Goal: Information Seeking & Learning: Learn about a topic

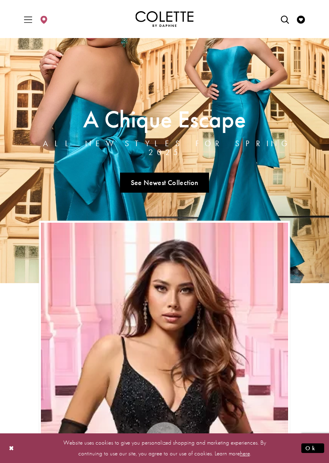
scroll to position [53, 0]
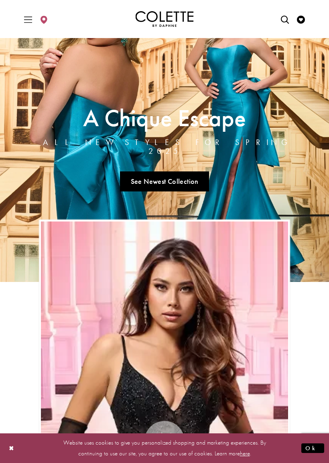
click at [168, 180] on link "See Newest Collection" at bounding box center [164, 182] width 89 height 20
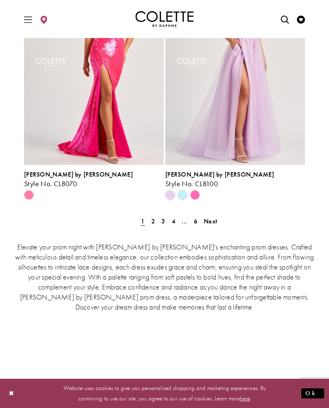
scroll to position [1828, 0]
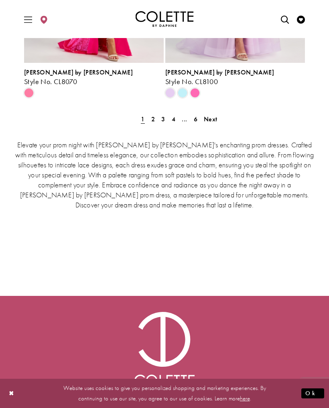
click at [209, 115] on span "Next" at bounding box center [210, 119] width 13 height 8
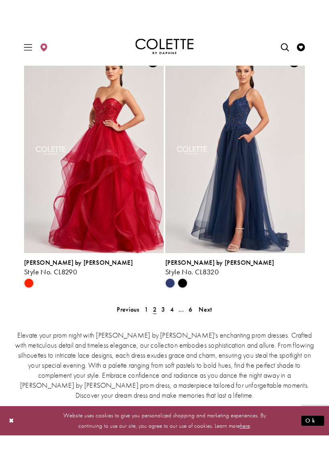
scroll to position [1675, 0]
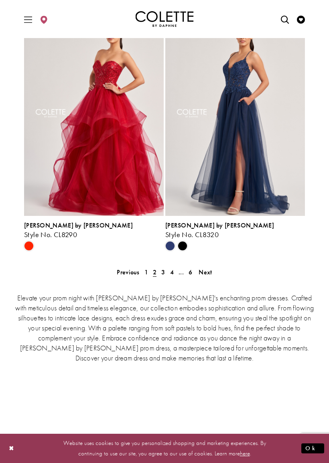
click at [207, 268] on span "Next" at bounding box center [204, 272] width 13 height 8
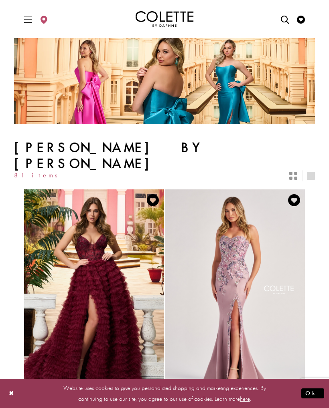
click at [28, 20] on icon "Toggle Main Navigation Menu" at bounding box center [28, 20] width 8 height 8
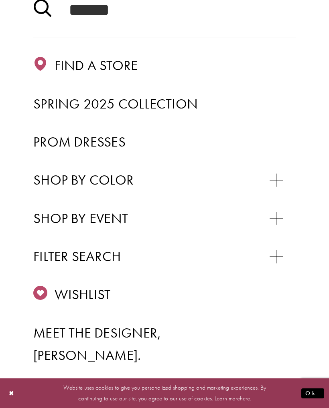
scroll to position [117, 0]
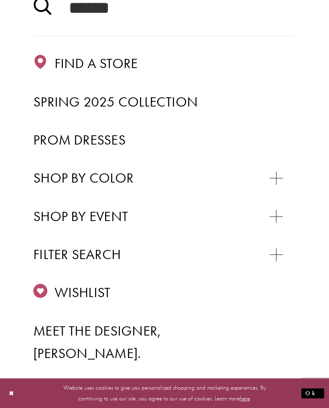
click at [57, 142] on span "Prom Dresses" at bounding box center [79, 140] width 92 height 18
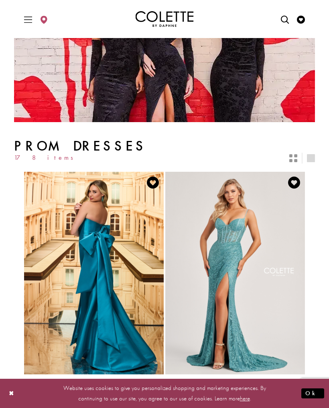
scroll to position [73, 0]
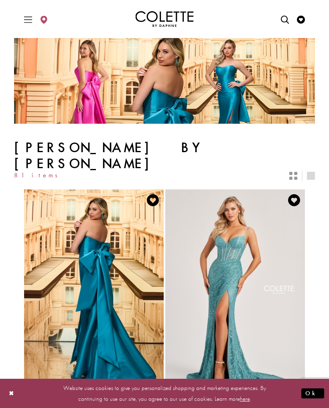
click at [317, 396] on button "Ok" at bounding box center [312, 394] width 23 height 10
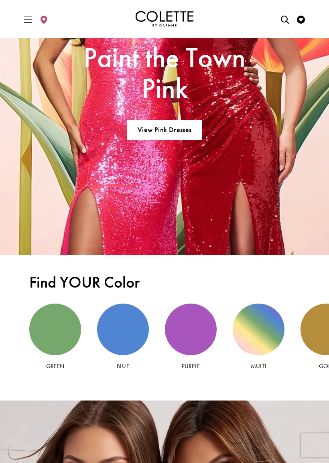
scroll to position [1191, 0]
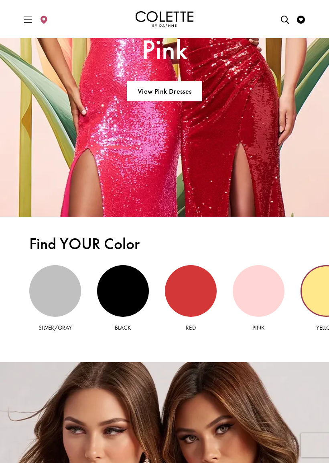
click at [317, 289] on div "Yellow view" at bounding box center [326, 291] width 52 height 52
